Goal: Transaction & Acquisition: Purchase product/service

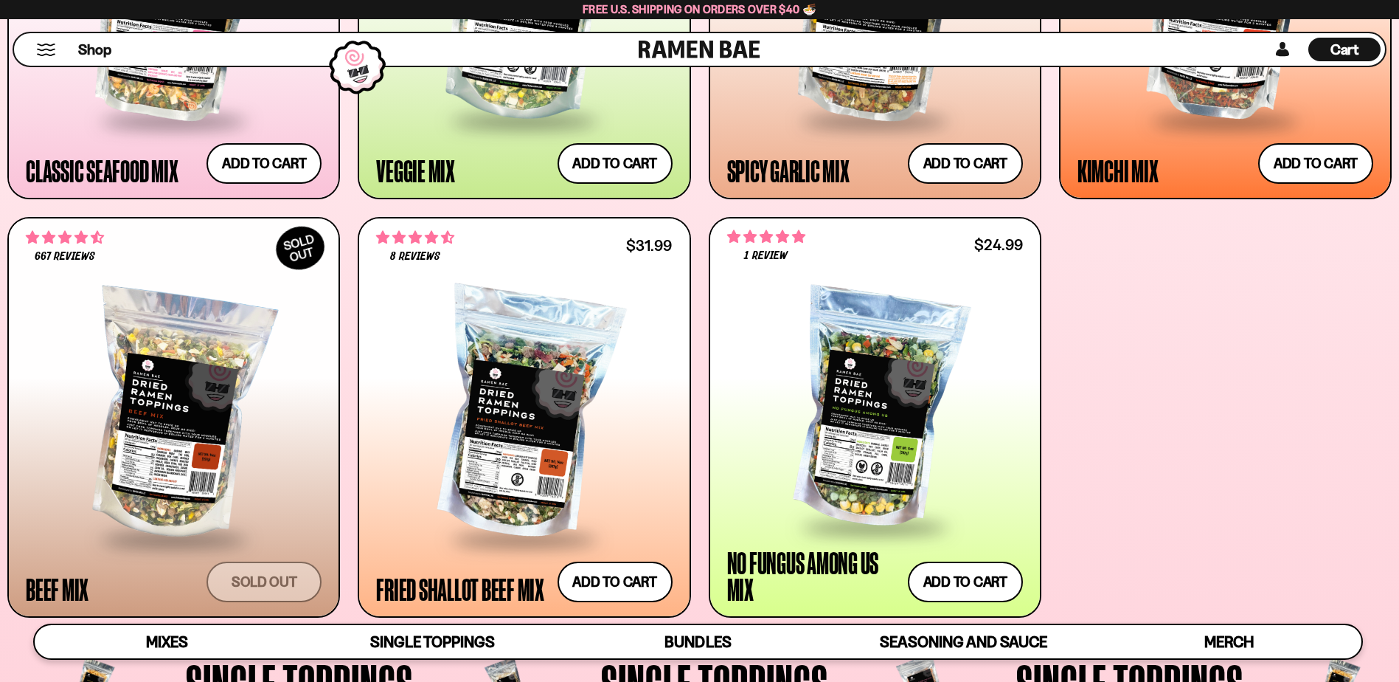
scroll to position [964, 0]
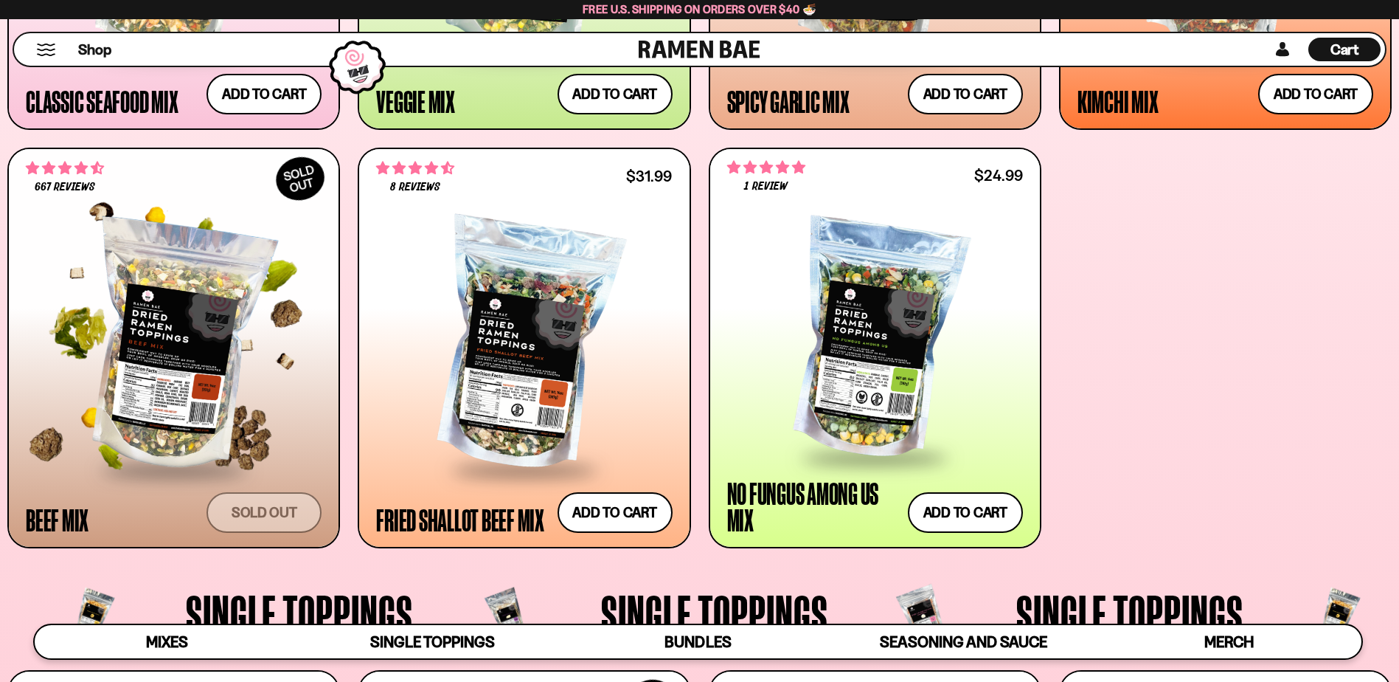
click at [203, 406] on div at bounding box center [174, 346] width 296 height 244
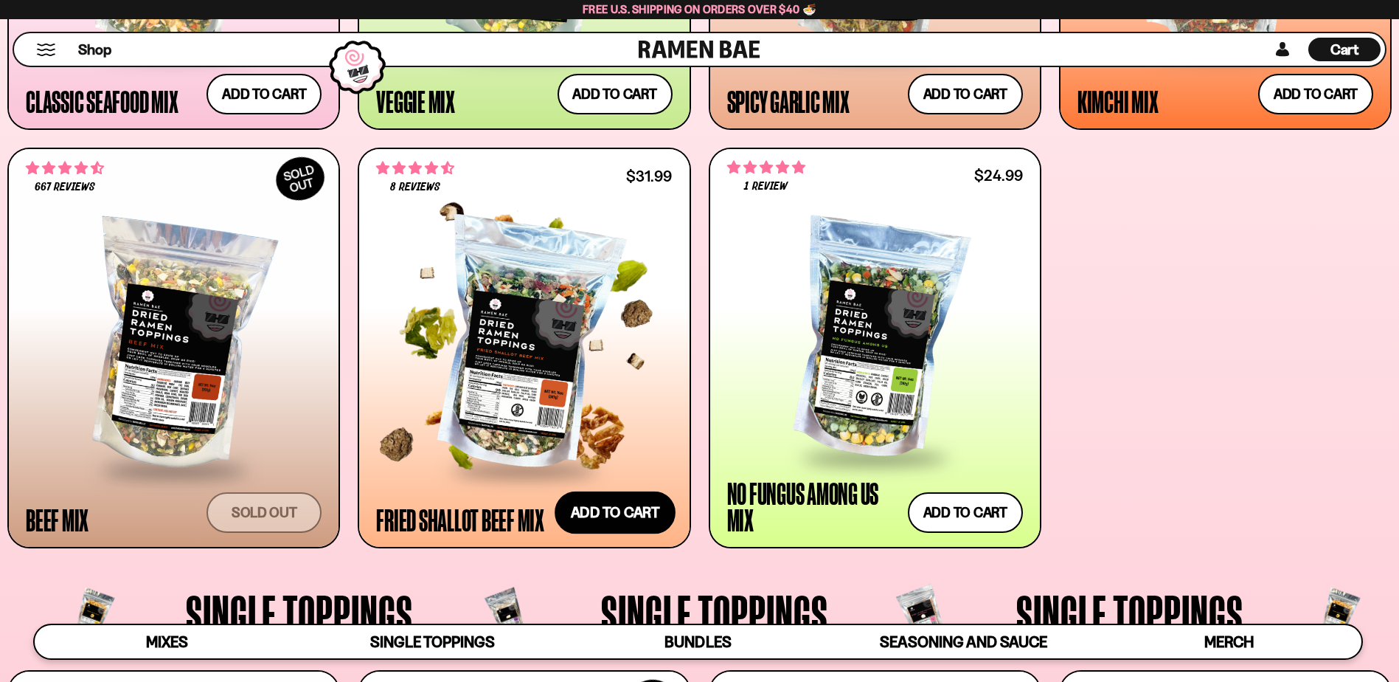
click at [598, 516] on button "Add to cart Add — Regular price $31.99 Regular price Sale price $31.99 Unit pri…" at bounding box center [615, 512] width 121 height 43
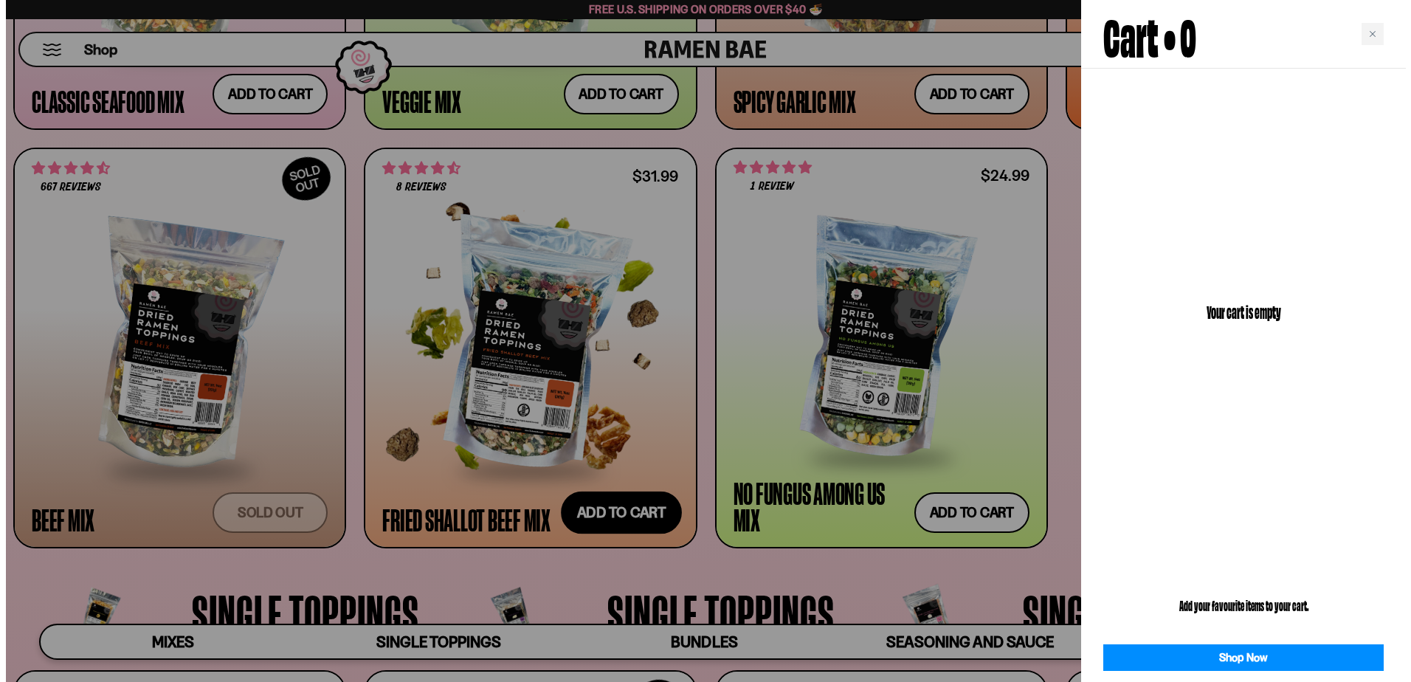
scroll to position [966, 0]
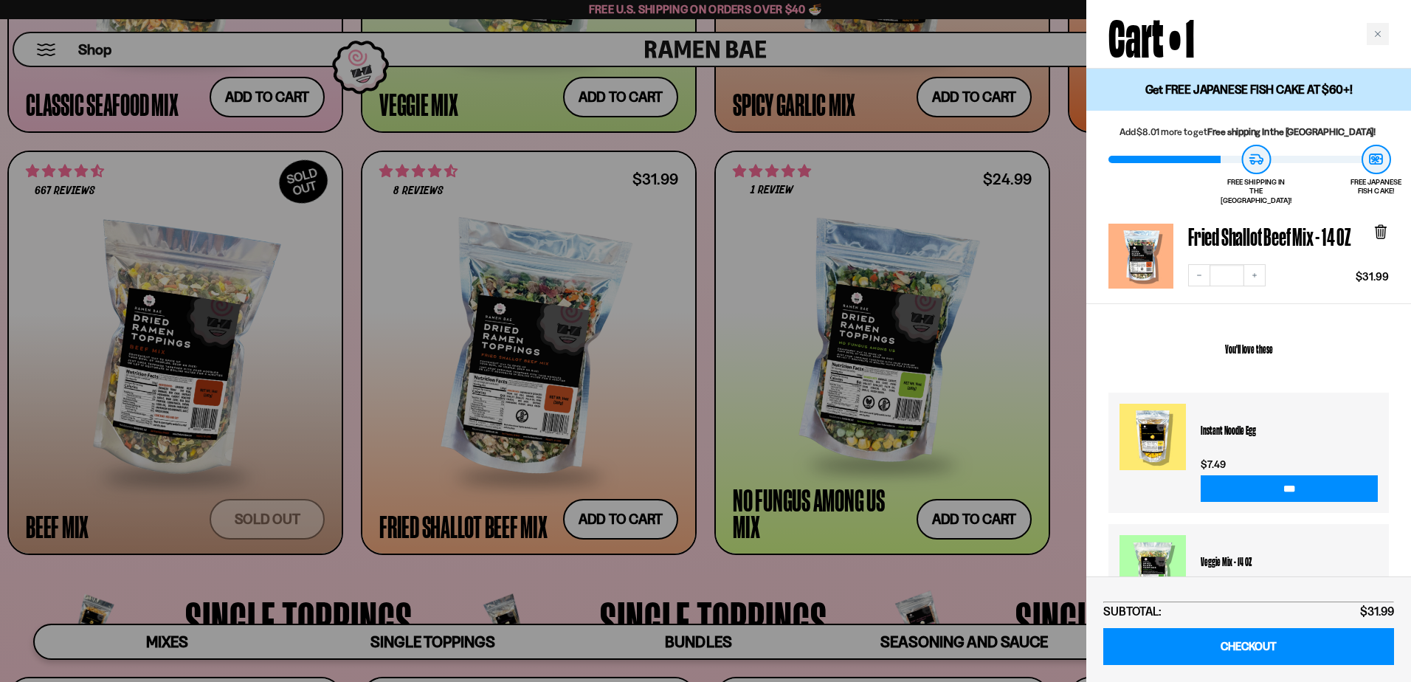
click at [519, 378] on div at bounding box center [705, 341] width 1411 height 682
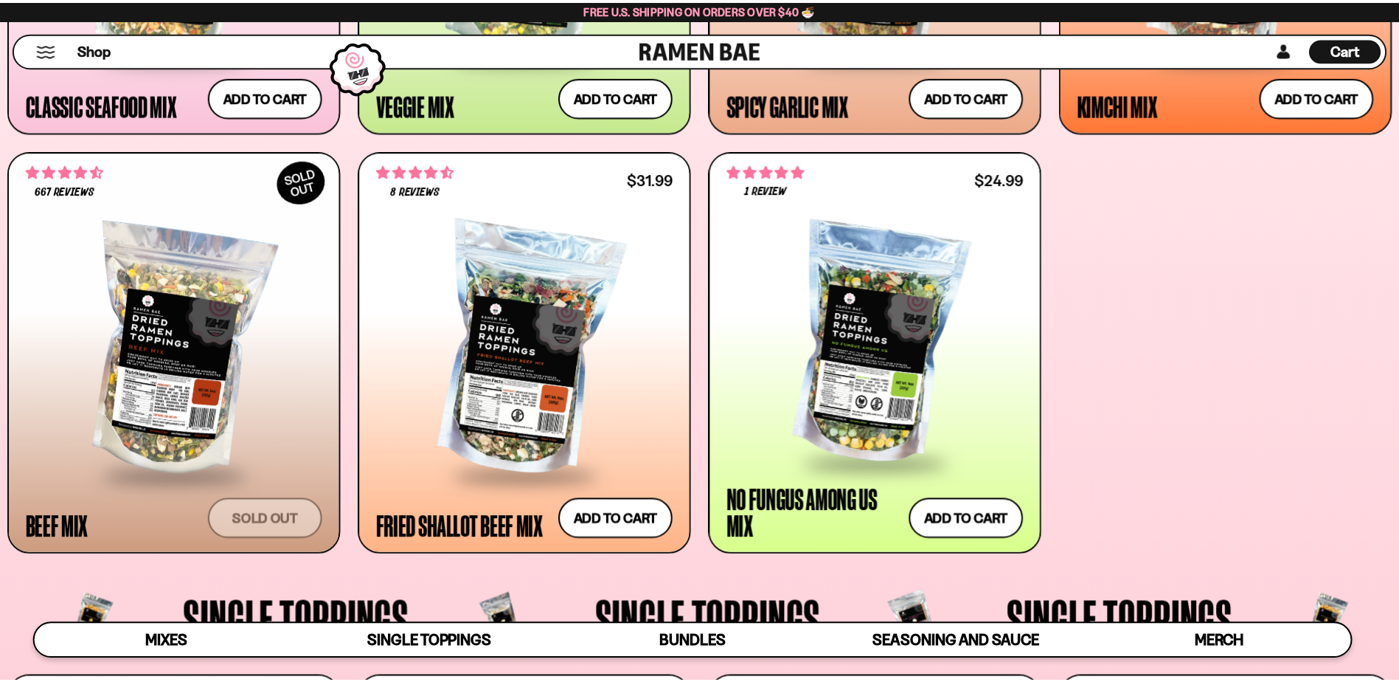
scroll to position [964, 0]
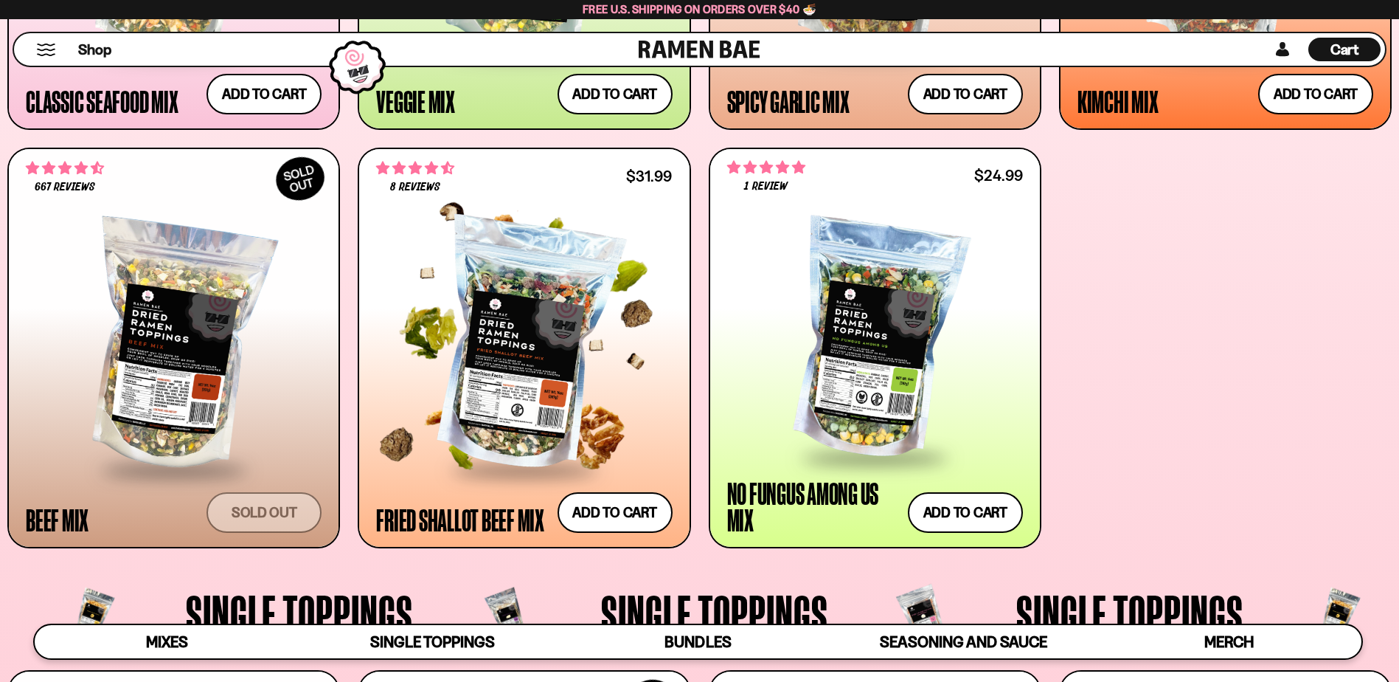
click at [517, 324] on div at bounding box center [524, 346] width 296 height 244
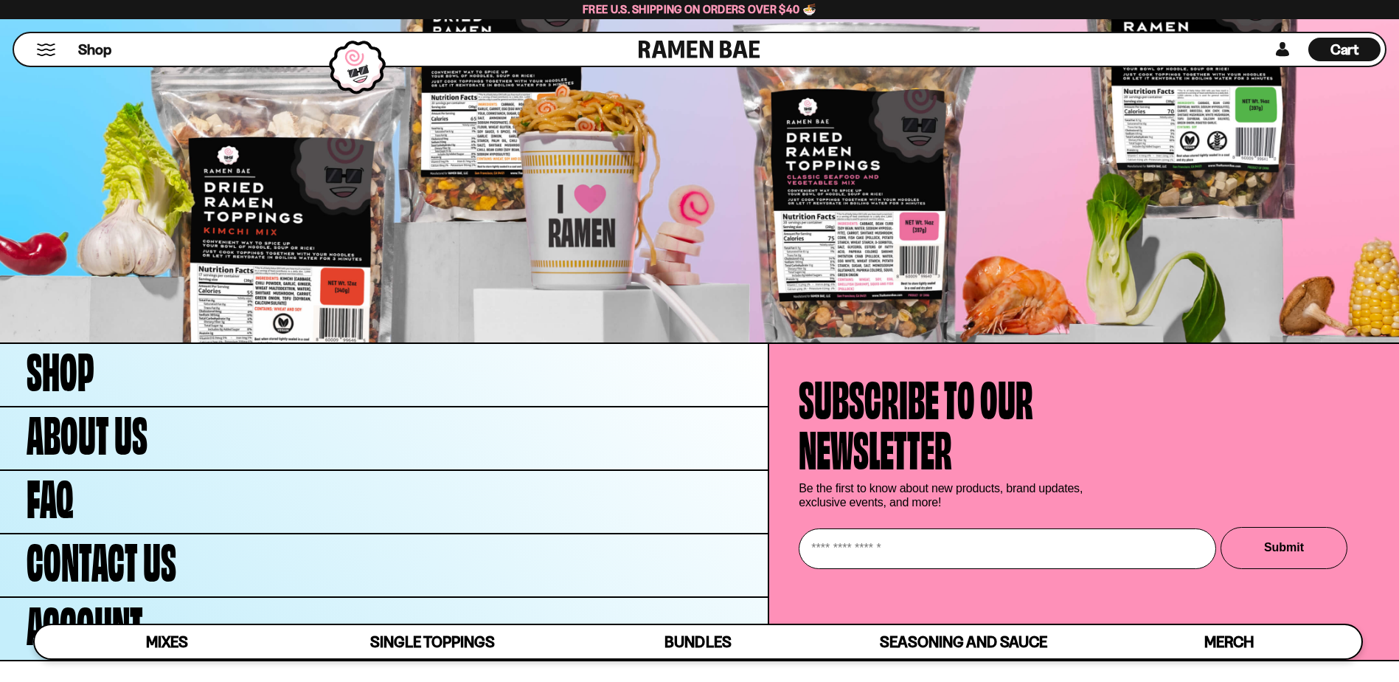
scroll to position [5866, 0]
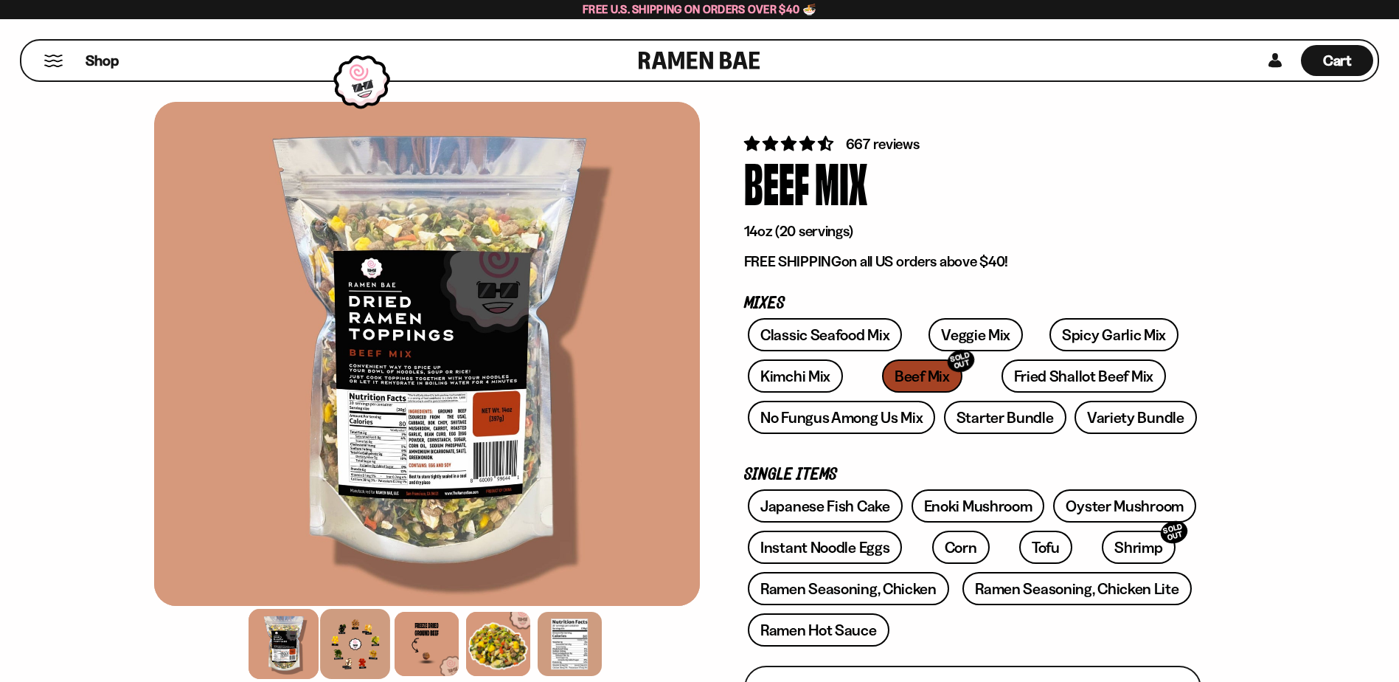
click at [370, 638] on div at bounding box center [355, 644] width 70 height 70
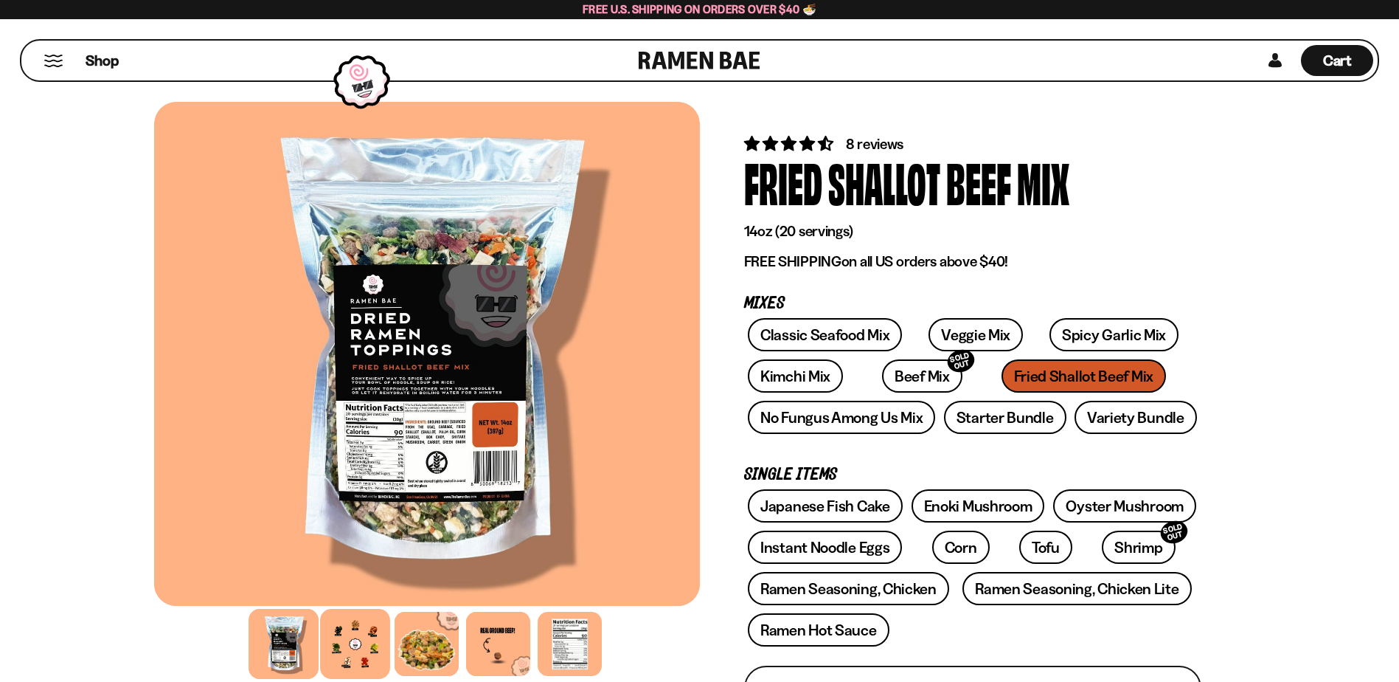
click at [349, 661] on div at bounding box center [355, 644] width 70 height 70
